Goal: Task Accomplishment & Management: Use online tool/utility

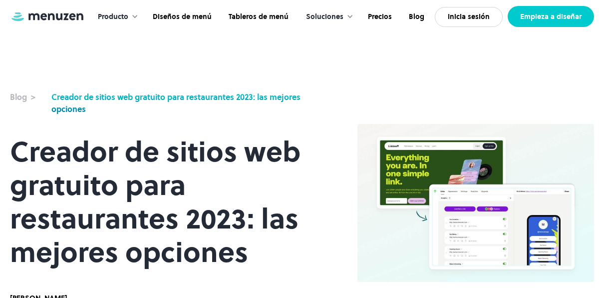
click at [538, 19] on link "Empieza a diseñar" at bounding box center [551, 16] width 86 height 21
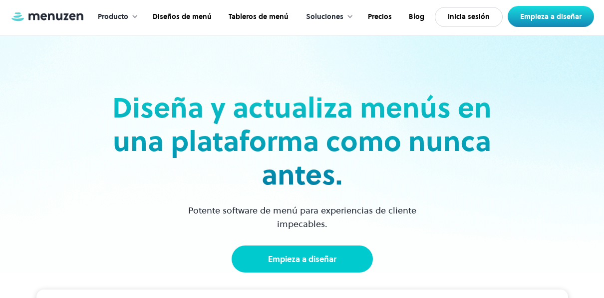
click at [318, 258] on link "Empieza a diseñar" at bounding box center [302, 258] width 141 height 27
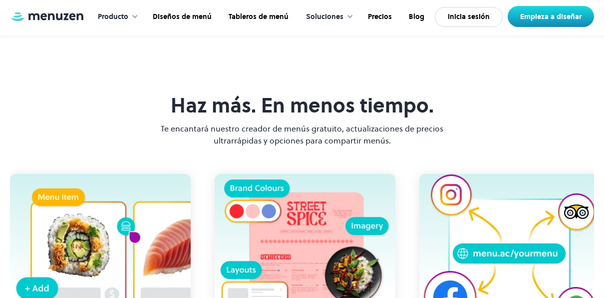
scroll to position [1298, 0]
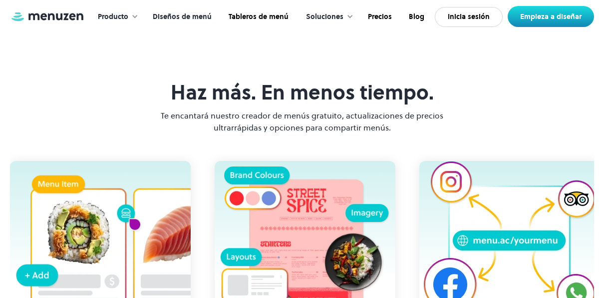
click at [201, 20] on link "Diseños de menú" at bounding box center [181, 16] width 76 height 31
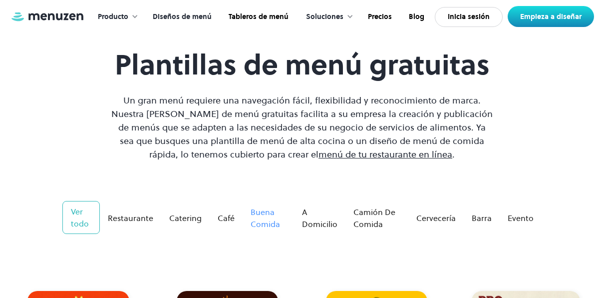
scroll to position [100, 0]
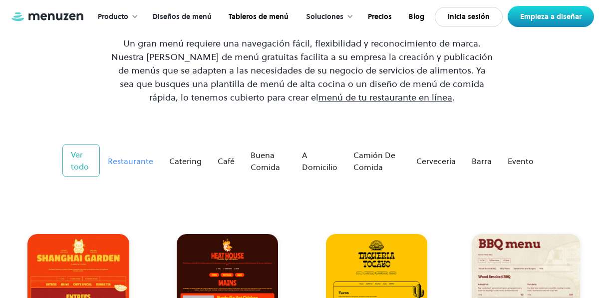
click at [132, 163] on div "Restaurante" at bounding box center [130, 161] width 45 height 12
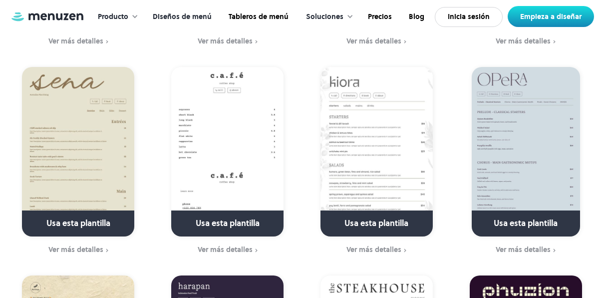
scroll to position [1348, 0]
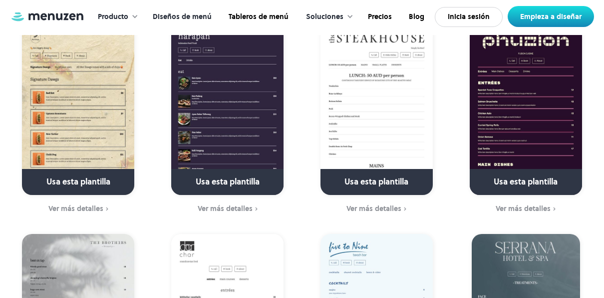
click at [109, 184] on link at bounding box center [78, 185] width 137 height 25
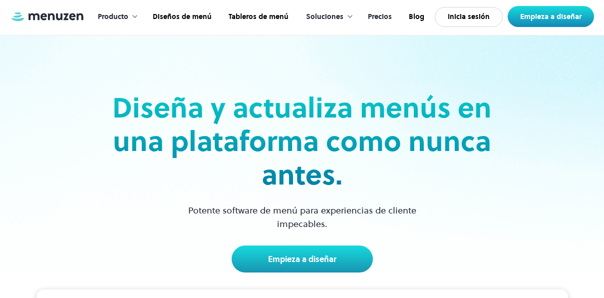
click at [374, 23] on link "Precios" at bounding box center [378, 16] width 41 height 31
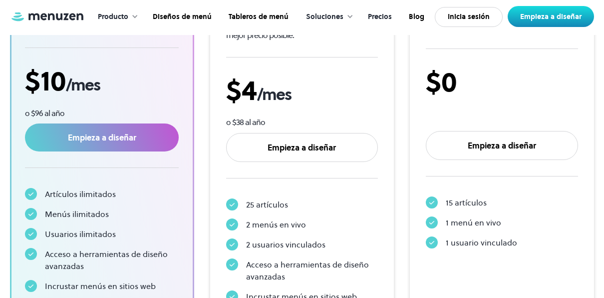
scroll to position [275, 0]
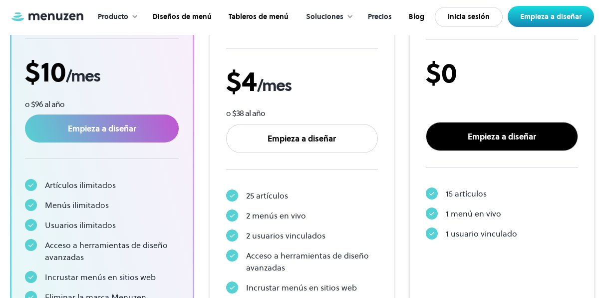
click at [470, 145] on link "Empieza a diseñar" at bounding box center [502, 136] width 152 height 29
